Goal: Transaction & Acquisition: Purchase product/service

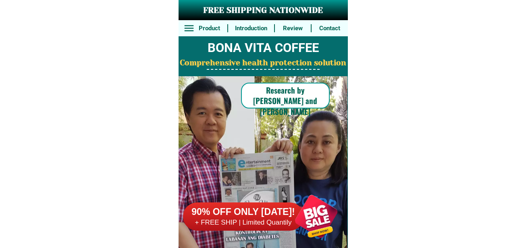
click at [305, 217] on div at bounding box center [316, 216] width 63 height 63
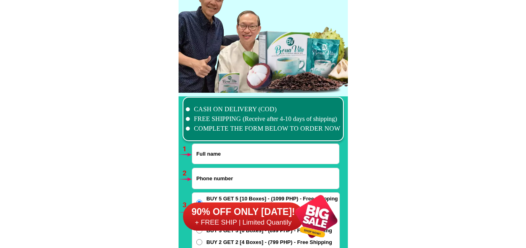
scroll to position [5928, 0]
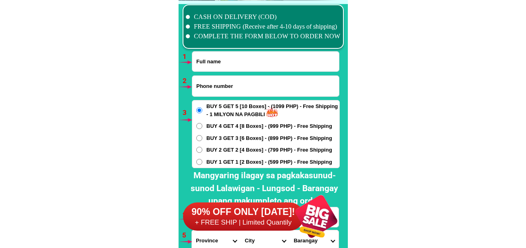
drag, startPoint x: 215, startPoint y: 62, endPoint x: 215, endPoint y: 67, distance: 4.4
click at [215, 62] on input "Input full_name" at bounding box center [265, 62] width 147 height 20
paste input "[PERSON_NAME]"
type input "[PERSON_NAME]"
click at [254, 88] on input "Input phone_number" at bounding box center [265, 86] width 147 height 21
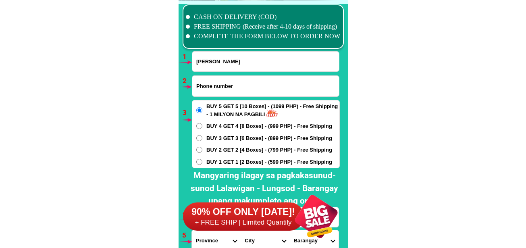
paste input "09079024472"
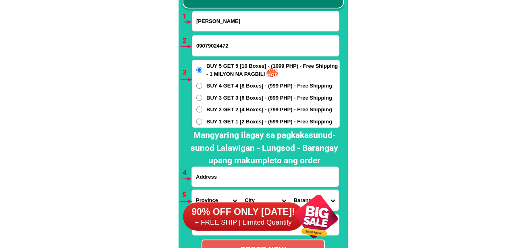
type input "09079024472"
click at [254, 171] on input "Input address" at bounding box center [265, 177] width 147 height 20
paste input "[GEOGRAPHIC_DATA], Midsayap, Cotabato Round ball. Right side. 1st house [GEOGRA…"
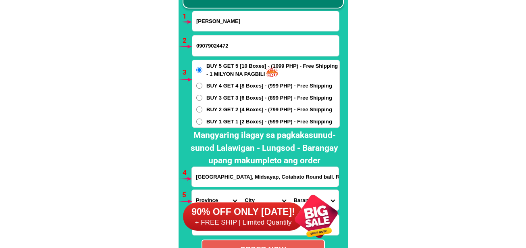
scroll to position [0, 83]
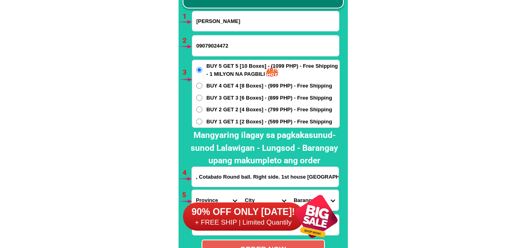
type input "[GEOGRAPHIC_DATA], Midsayap, Cotabato Round ball. Right side. 1st house [GEOGRA…"
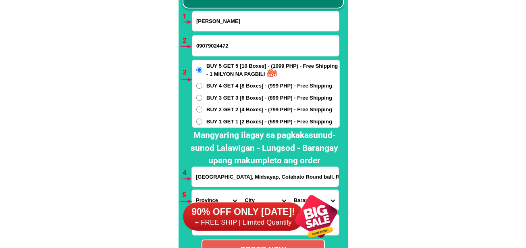
click at [212, 195] on div "90% OFF ONLY [DATE]! + FREE SHIP | Limited Quantily" at bounding box center [265, 216] width 165 height 63
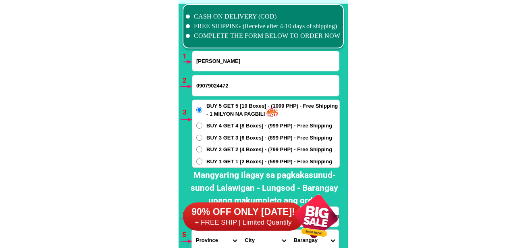
scroll to position [6049, 0]
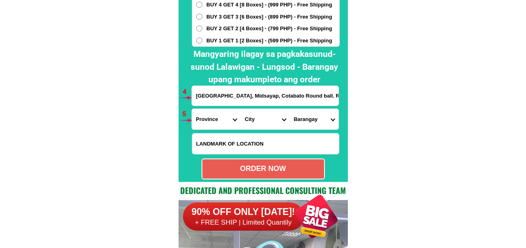
click at [213, 122] on select "Province [GEOGRAPHIC_DATA] [GEOGRAPHIC_DATA] [GEOGRAPHIC_DATA] [GEOGRAPHIC_DATA…" at bounding box center [216, 119] width 49 height 21
click at [211, 111] on select "Province [GEOGRAPHIC_DATA] [GEOGRAPHIC_DATA] [GEOGRAPHIC_DATA] [GEOGRAPHIC_DATA…" at bounding box center [216, 119] width 49 height 21
select select "63_170"
click at [192, 109] on select "Province [GEOGRAPHIC_DATA] [GEOGRAPHIC_DATA] [GEOGRAPHIC_DATA] [GEOGRAPHIC_DATA…" at bounding box center [216, 119] width 49 height 21
drag, startPoint x: 264, startPoint y: 121, endPoint x: 264, endPoint y: 109, distance: 11.7
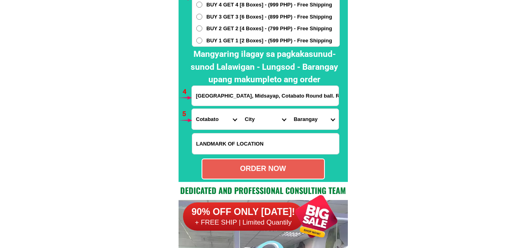
click at [264, 118] on select "City Alamada Aleosan Antipas Arakan Banisilan [GEOGRAPHIC_DATA]-city [GEOGRAPHI…" at bounding box center [265, 119] width 49 height 21
select select "63_1707814"
click at [241, 109] on select "City Alamada Aleosan Antipas Arakan Banisilan [GEOGRAPHIC_DATA]-city [GEOGRAPHI…" at bounding box center [265, 119] width 49 height 21
click at [311, 126] on select "Barangay Agriculture [GEOGRAPHIC_DATA] [US_STATE] [GEOGRAPHIC_DATA] [GEOGRAPHIC…" at bounding box center [314, 119] width 49 height 21
click at [314, 115] on select "Barangay Agriculture [GEOGRAPHIC_DATA] [US_STATE] [GEOGRAPHIC_DATA] [GEOGRAPHIC…" at bounding box center [314, 119] width 49 height 21
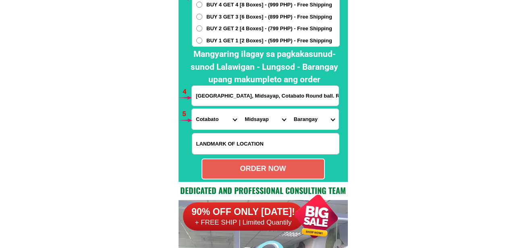
drag, startPoint x: 314, startPoint y: 115, endPoint x: 397, endPoint y: 138, distance: 85.7
click at [314, 115] on select "Barangay Agriculture [GEOGRAPHIC_DATA] [US_STATE] [GEOGRAPHIC_DATA] [GEOGRAPHIC…" at bounding box center [314, 119] width 49 height 21
select select "63_17078145734"
click at [290, 109] on select "Barangay Agriculture [GEOGRAPHIC_DATA] [US_STATE] [GEOGRAPHIC_DATA] [GEOGRAPHIC…" at bounding box center [314, 119] width 49 height 21
click at [285, 167] on div "ORDER NOW" at bounding box center [263, 168] width 122 height 11
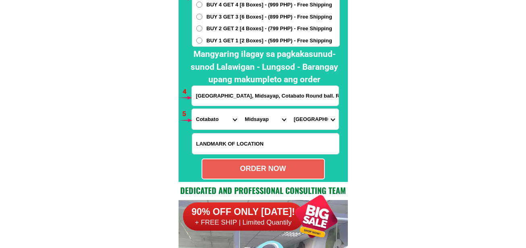
type input "[GEOGRAPHIC_DATA], Midsayap, Cotabato Round ball. Right side. 1st house [GEOGRA…"
radio input "true"
